Goal: Information Seeking & Learning: Compare options

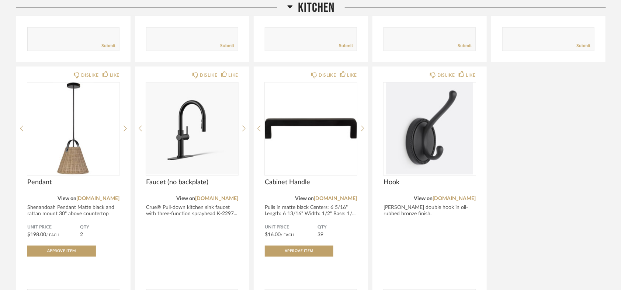
scroll to position [594, 0]
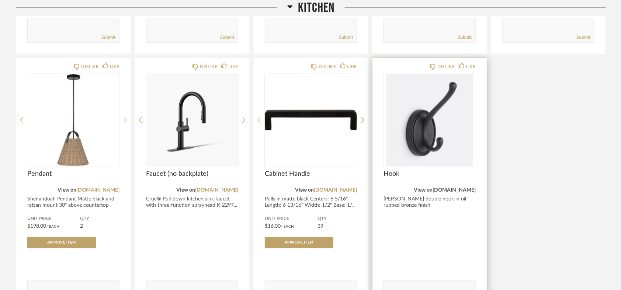
click at [461, 192] on link "[DOMAIN_NAME]" at bounding box center [453, 190] width 43 height 5
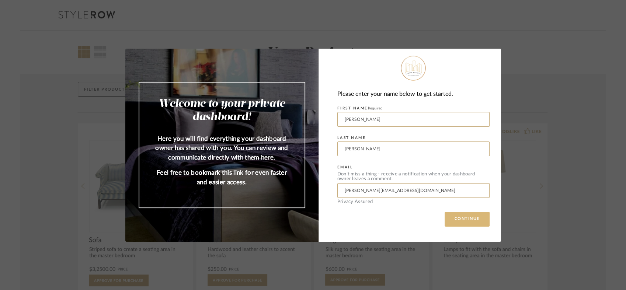
click at [459, 213] on button "CONTINUE" at bounding box center [467, 219] width 45 height 15
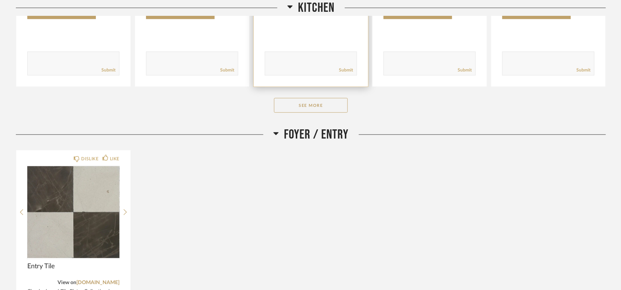
scroll to position [327, 0]
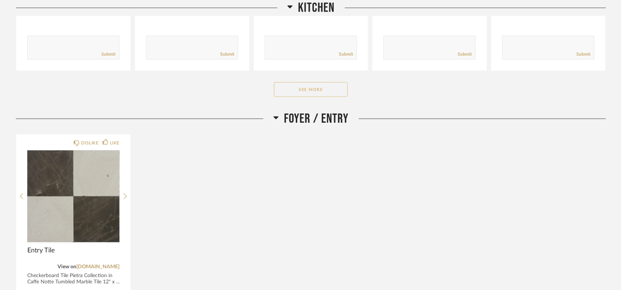
click at [326, 91] on button "See More" at bounding box center [311, 89] width 74 height 15
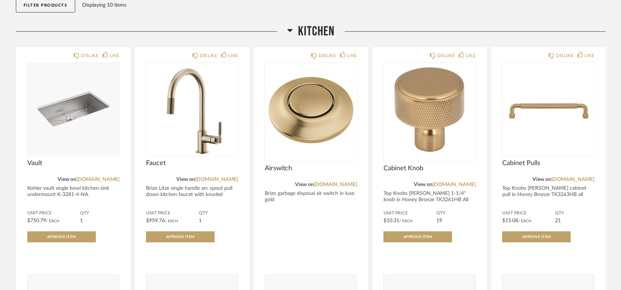
scroll to position [82, 0]
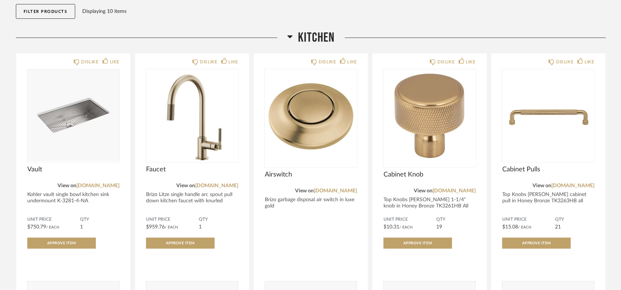
click at [560, 15] on div "Displaying 10 items" at bounding box center [343, 11] width 520 height 8
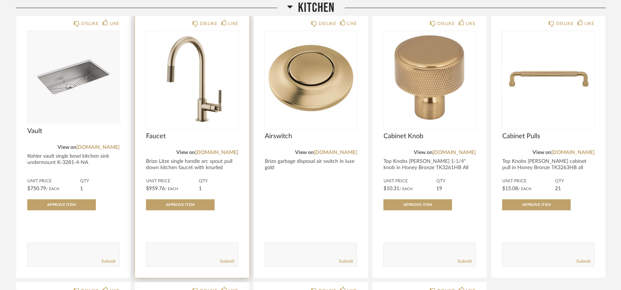
scroll to position [123, 0]
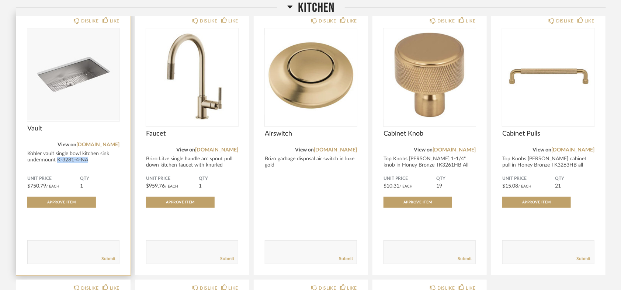
drag, startPoint x: 56, startPoint y: 162, endPoint x: 88, endPoint y: 160, distance: 31.4
click at [88, 160] on div "Kohler vault single bowl kitchen sink undermount K-3281-4-NA" at bounding box center [73, 157] width 92 height 13
copy div "K-3281-4-NA"
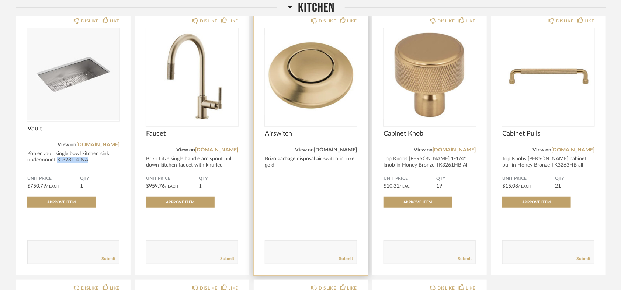
click at [338, 152] on link "fergusonhome.com" at bounding box center [335, 149] width 43 height 5
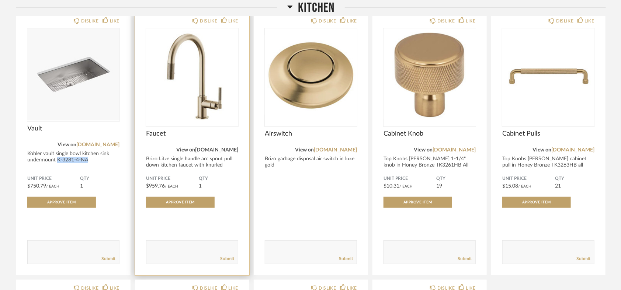
click at [208, 149] on link "fergusonhome.com" at bounding box center [216, 149] width 43 height 5
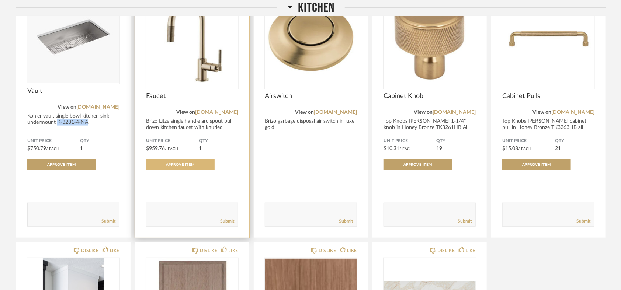
scroll to position [164, 0]
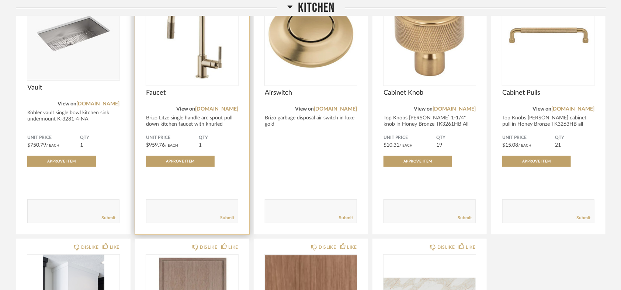
click at [165, 122] on div "Brizo Litze single handle arc spout pull down kitchen faucet with knurled hand.…" at bounding box center [192, 124] width 92 height 19
click at [150, 96] on span "Faucet" at bounding box center [192, 93] width 92 height 8
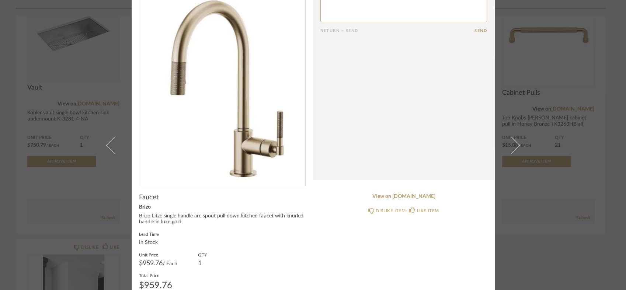
scroll to position [41, 0]
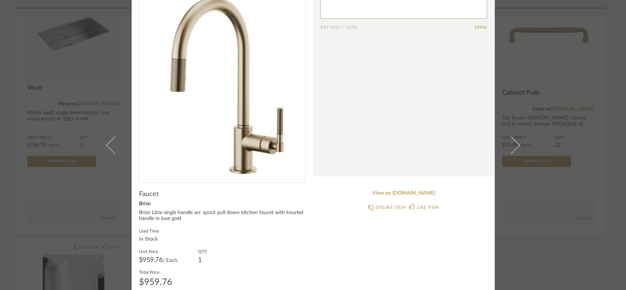
click at [542, 185] on div "× Return = Send Send Faucet Brizo Brizo Litze single handle arc spout pull down…" at bounding box center [313, 145] width 626 height 290
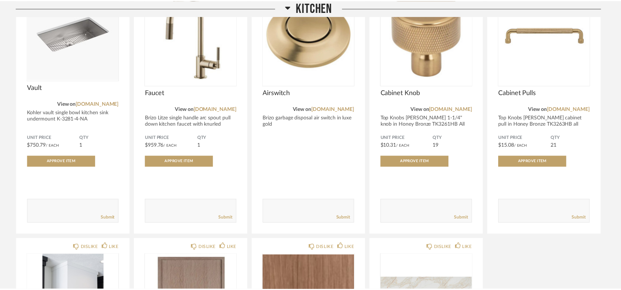
scroll to position [164, 0]
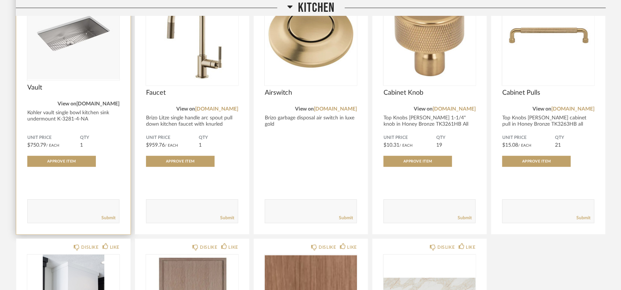
click at [97, 104] on link "[DOMAIN_NAME]" at bounding box center [97, 103] width 43 height 5
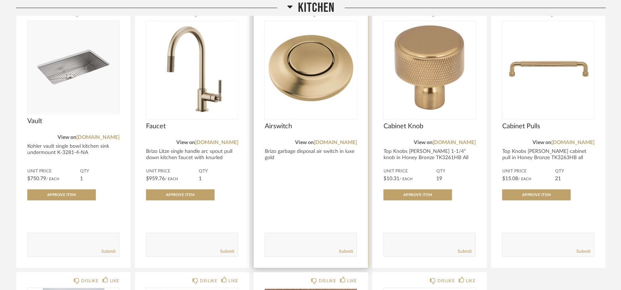
scroll to position [123, 0]
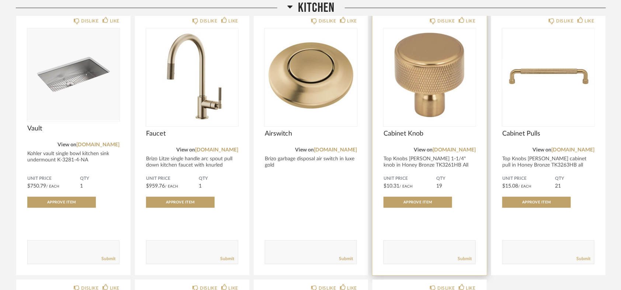
click at [454, 139] on div "Cabinet Knob" at bounding box center [429, 138] width 92 height 16
click at [452, 155] on div "Cabinet Knob View on fergusonhome.com Top Knobs Garrison 1-1/4" knob in Honey B…" at bounding box center [429, 149] width 92 height 39
click at [453, 150] on link "fergusonhome.com" at bounding box center [453, 149] width 43 height 5
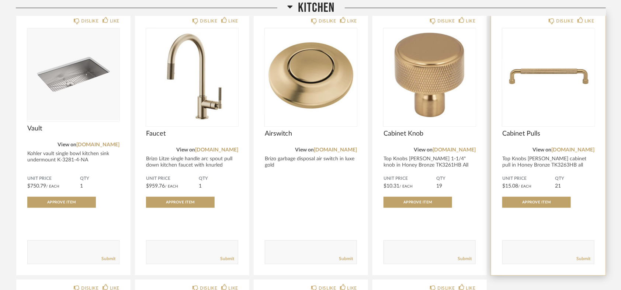
drag, startPoint x: 565, startPoint y: 156, endPoint x: 568, endPoint y: 154, distance: 4.1
click at [566, 155] on div "Cabinet Pulls View on fergusonhome.com Top Knobs Garrison cabinet pull in Honey…" at bounding box center [548, 149] width 92 height 39
click at [568, 154] on div "Cabinet Pulls View on fergusonhome.com Top Knobs Garrison cabinet pull in Honey…" at bounding box center [548, 149] width 92 height 39
click at [570, 153] on div "View on fergusonhome.com" at bounding box center [548, 150] width 92 height 8
click at [573, 150] on link "fergusonhome.com" at bounding box center [572, 149] width 43 height 5
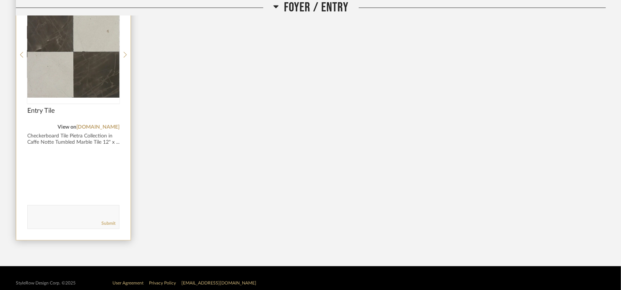
scroll to position [727, 0]
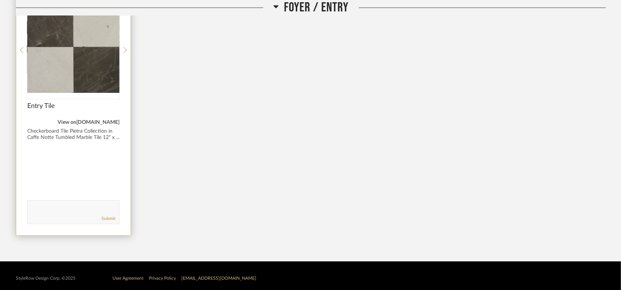
click at [100, 121] on link "marbleandtileusa.com" at bounding box center [97, 122] width 43 height 5
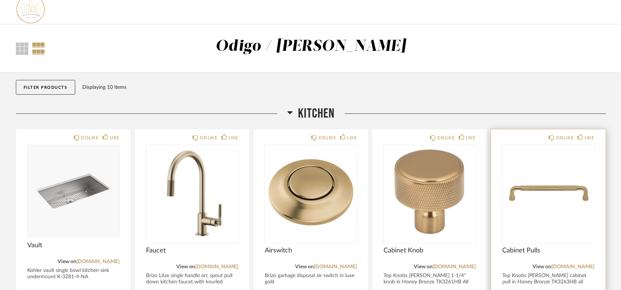
scroll to position [0, 0]
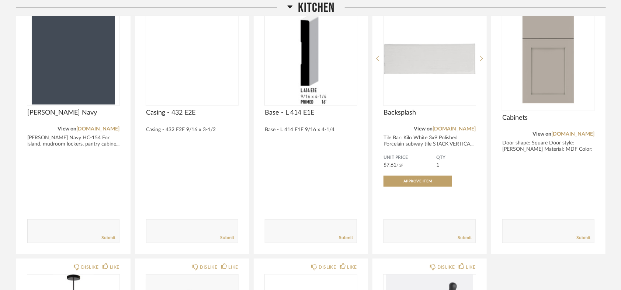
scroll to position [389, 0]
